Goal: Find specific page/section: Find specific page/section

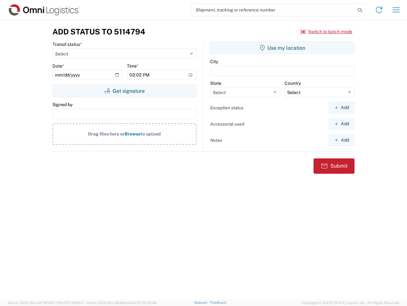
click at [273, 10] on input "search" at bounding box center [273, 10] width 165 height 12
click at [360, 10] on icon at bounding box center [360, 10] width 9 height 9
click at [379, 10] on icon at bounding box center [379, 10] width 10 height 10
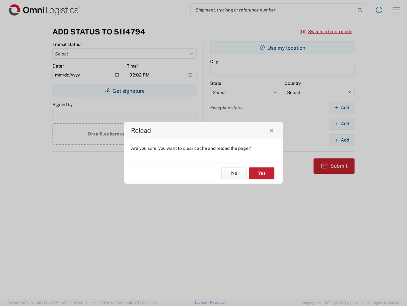
click at [397, 10] on div "Reload Are you sure, you want to clear cache and reload the page? No Yes" at bounding box center [203, 153] width 407 height 306
click at [327, 32] on div "Reload Are you sure, you want to clear cache and reload the page? No Yes" at bounding box center [203, 153] width 407 height 306
click at [124, 91] on div "Reload Are you sure, you want to clear cache and reload the page? No Yes" at bounding box center [203, 153] width 407 height 306
click at [283, 48] on div "Reload Are you sure, you want to clear cache and reload the page? No Yes" at bounding box center [203, 153] width 407 height 306
click at [342, 107] on div "Reload Are you sure, you want to clear cache and reload the page? No Yes" at bounding box center [203, 153] width 407 height 306
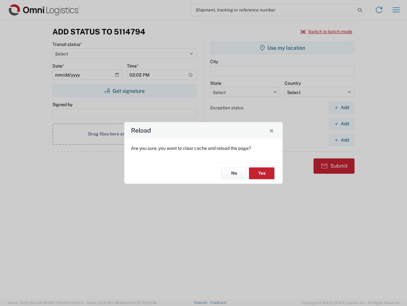
click at [342, 123] on div "Reload Are you sure, you want to clear cache and reload the page? No Yes" at bounding box center [203, 153] width 407 height 306
click at [342, 140] on div "Reload Are you sure, you want to clear cache and reload the page? No Yes" at bounding box center [203, 153] width 407 height 306
